Goal: Communication & Community: Answer question/provide support

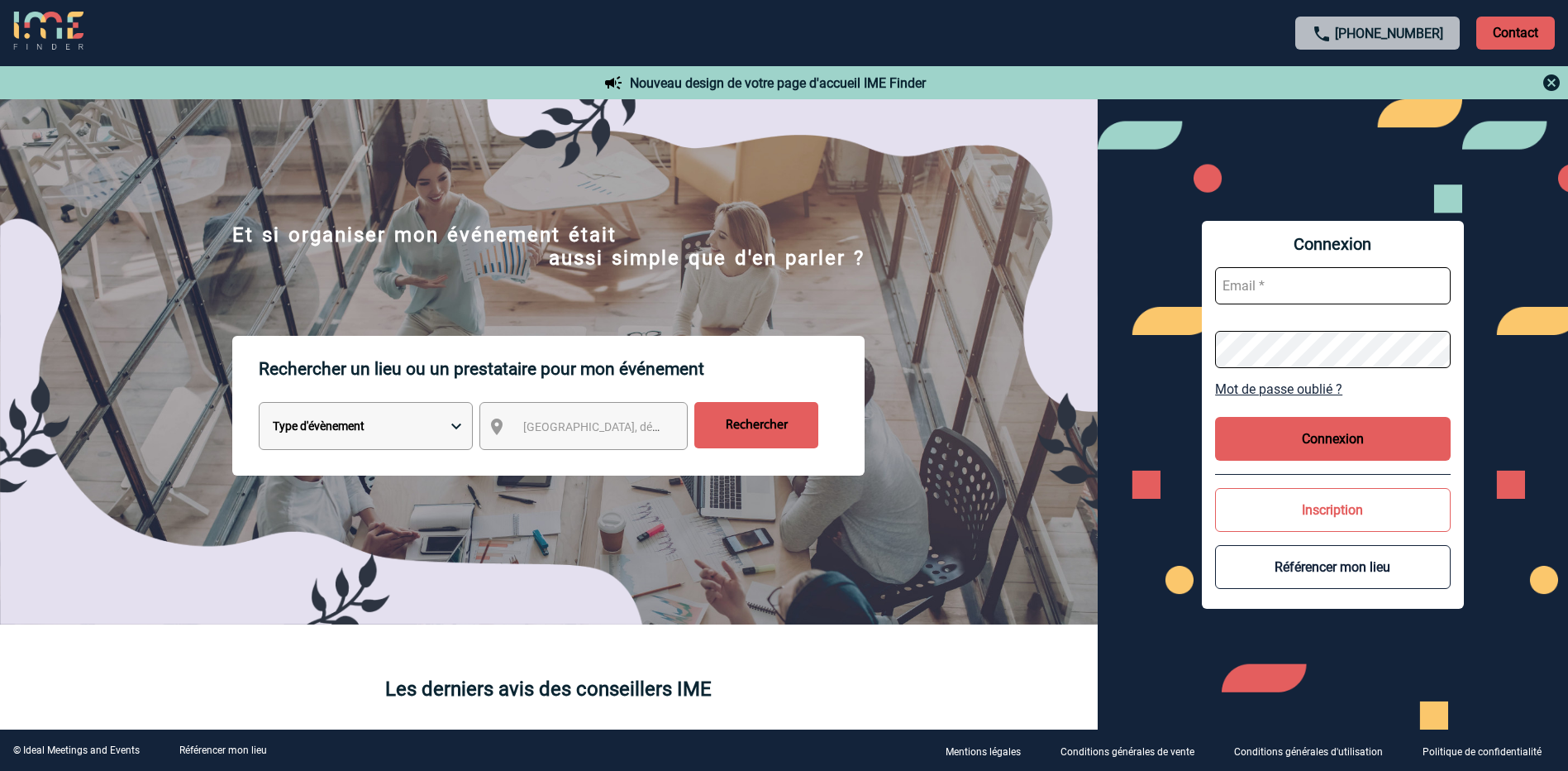
type input "morgane.doulle@rte-france.com"
click at [1317, 434] on button "Connexion" at bounding box center [1333, 439] width 236 height 44
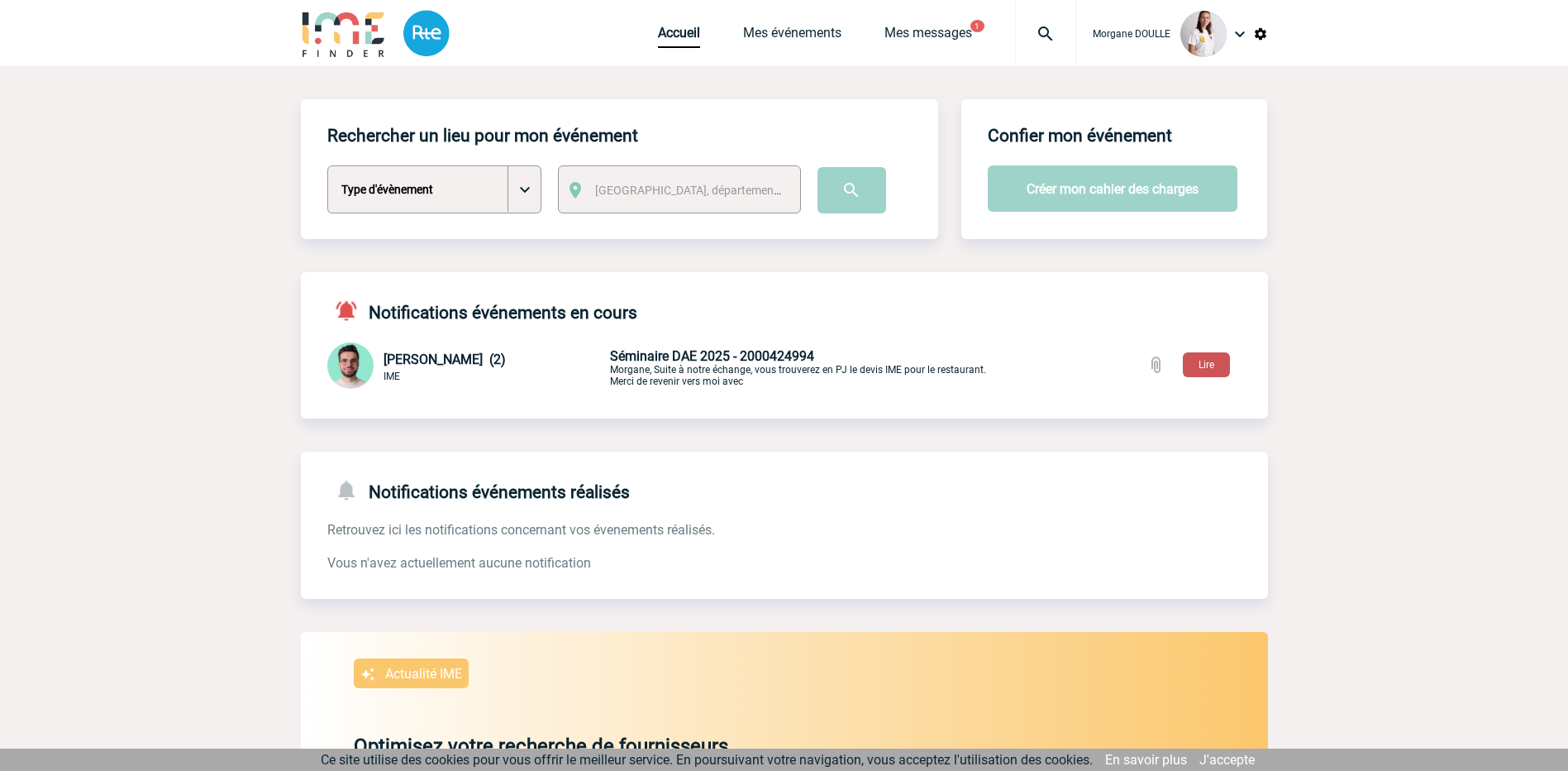
click at [1199, 364] on button "Lire" at bounding box center [1206, 364] width 47 height 25
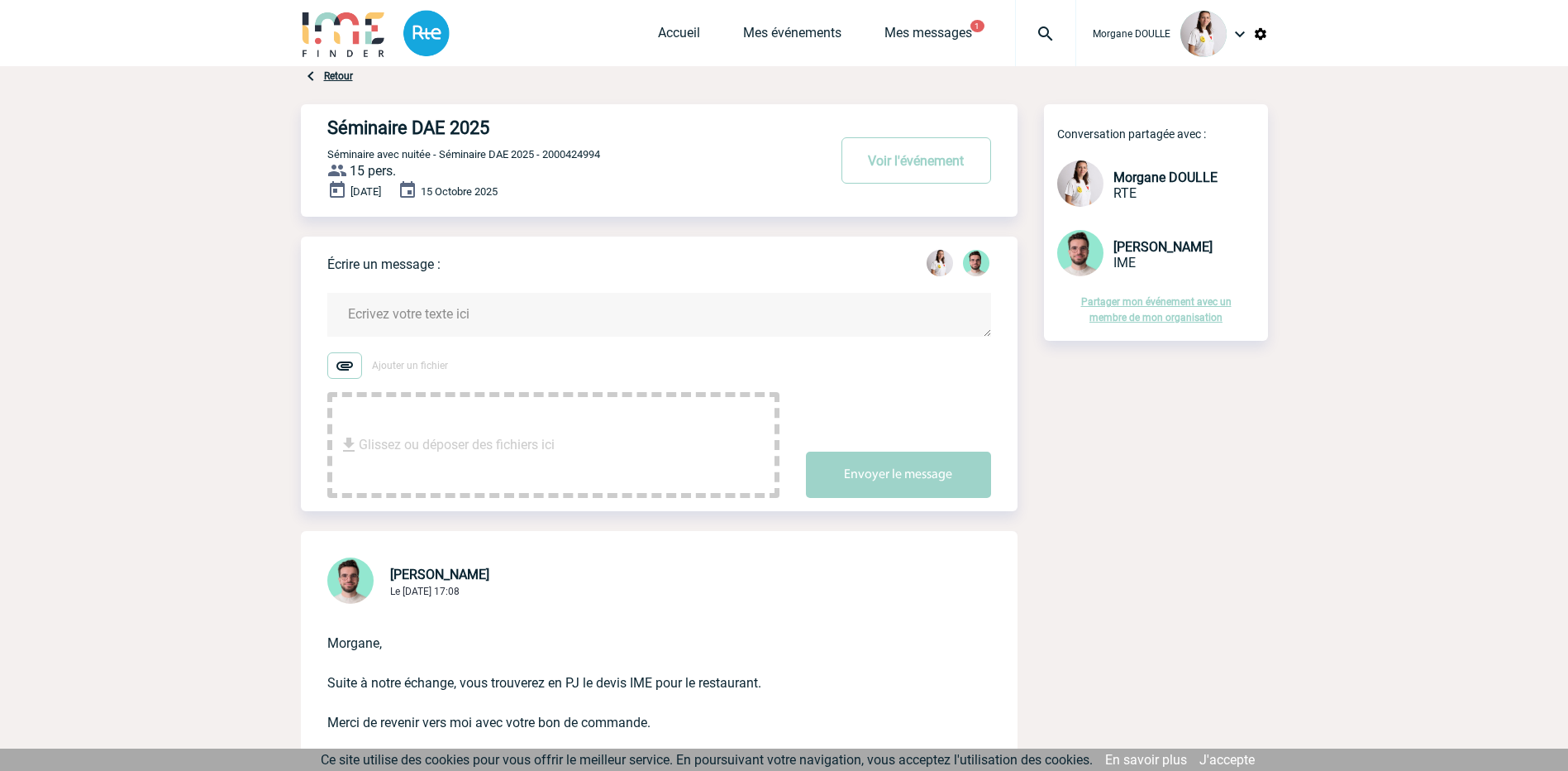
click at [395, 303] on textarea at bounding box center [658, 315] width 663 height 44
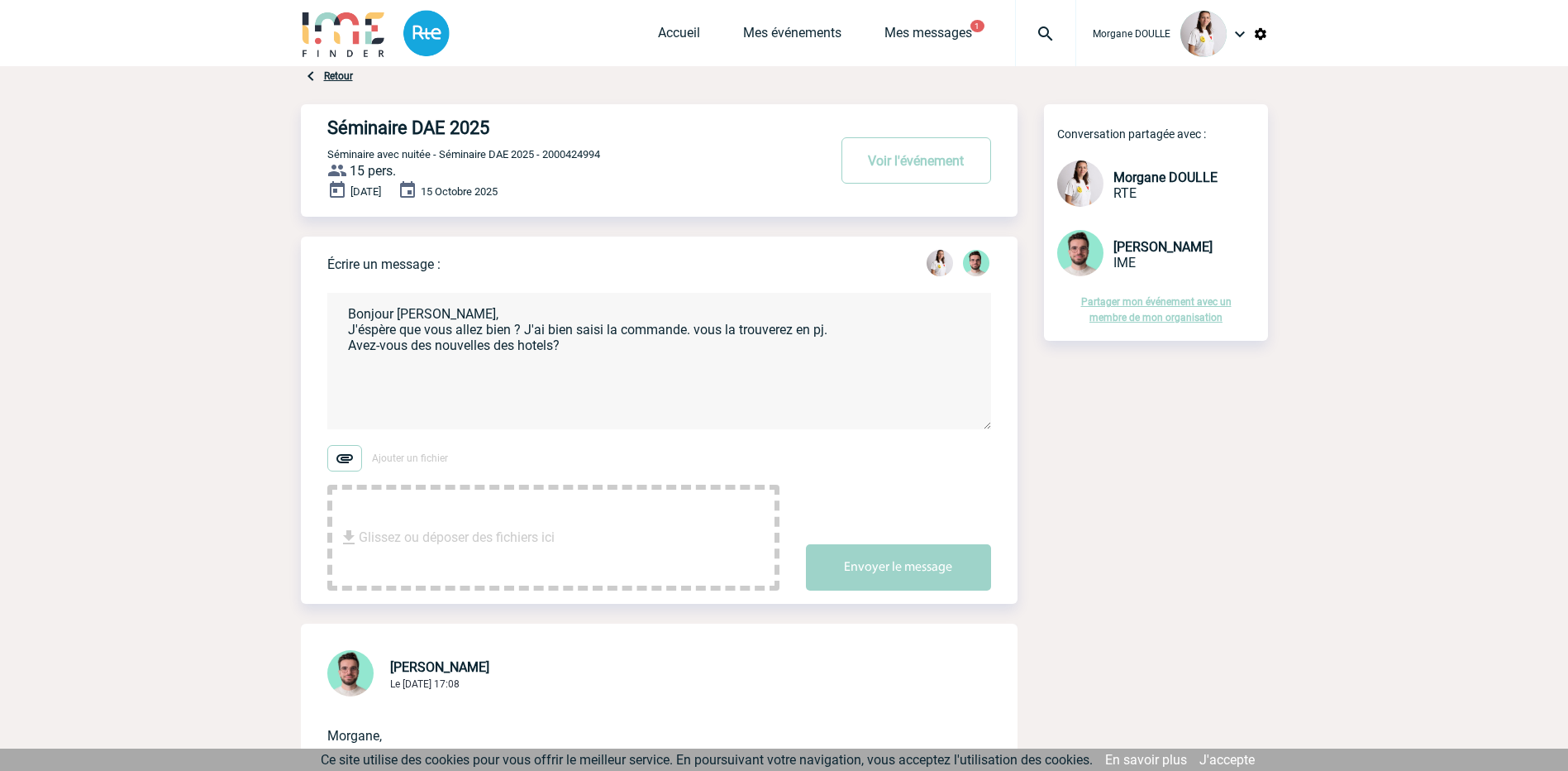
drag, startPoint x: 385, startPoint y: 321, endPoint x: 365, endPoint y: 348, distance: 33.6
click at [364, 352] on textarea "Bonjour Benjamin, J'éspère que vous allez bien ? J'ai bien saisi la commande. v…" at bounding box center [658, 361] width 663 height 136
click at [371, 334] on textarea "Bonjour Benjamin, J'éspère que vous allez bien ? J'ai bien saisi la commande. v…" at bounding box center [658, 361] width 663 height 136
click at [591, 339] on textarea "Bonjour Benjamin, J'espère que vous allez bien ? J'ai bien saisi la commande. v…" at bounding box center [658, 361] width 663 height 136
click at [582, 357] on textarea "Bonjour Benjamin, J'espère que vous allez bien ? J'ai bien saisi la commande. v…" at bounding box center [658, 361] width 663 height 136
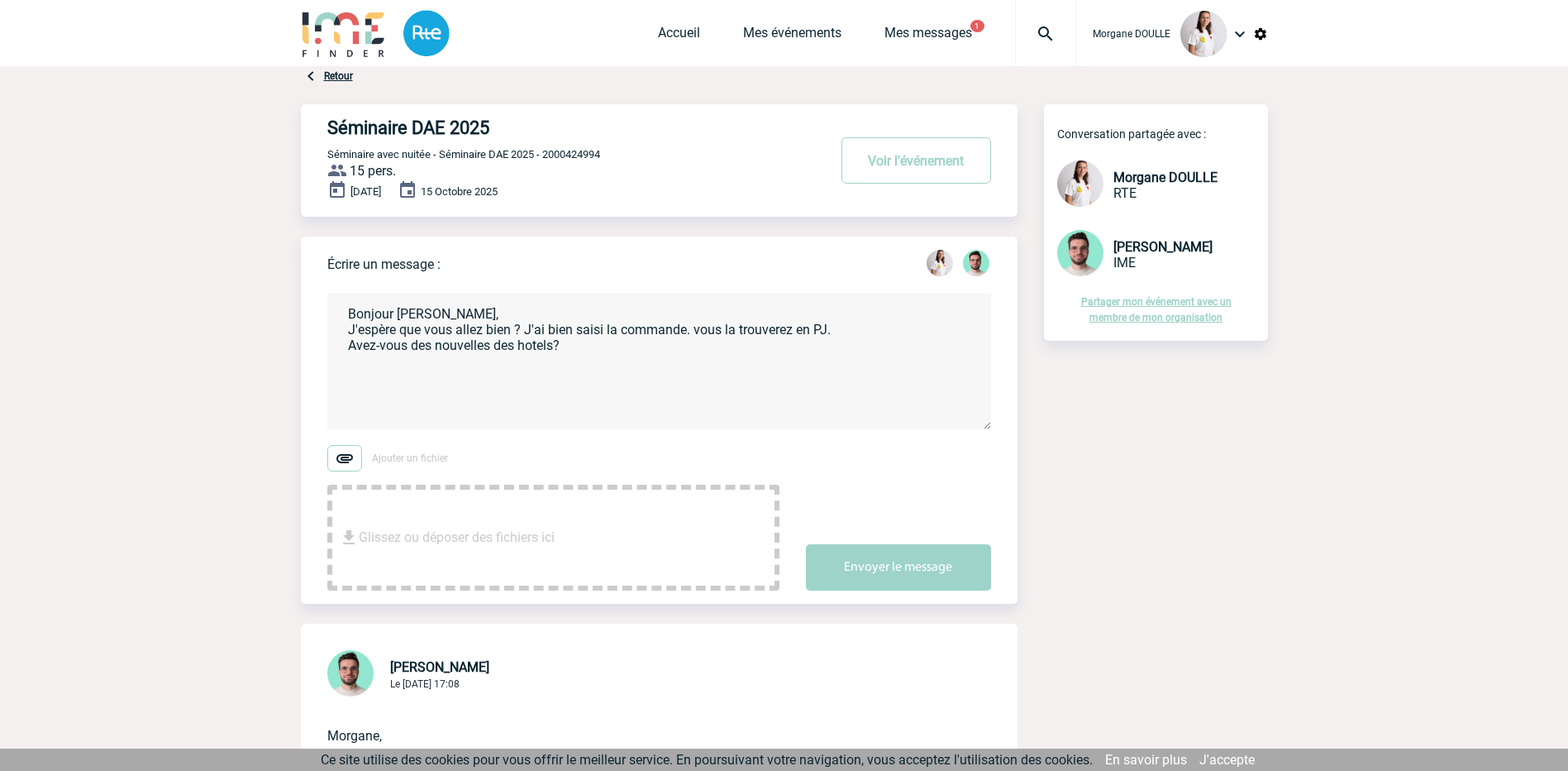
click at [583, 345] on textarea "Bonjour Benjamin, J'espère que vous allez bien ? J'ai bien saisi la commande. v…" at bounding box center [658, 361] width 663 height 136
click at [421, 382] on textarea "Bonjour Benjamin, J'espère que vous allez bien ? J'ai bien saisi la commande. v…" at bounding box center [658, 361] width 663 height 136
click at [435, 399] on textarea "Bonjour Benjamin, J'espère que vous allez bien ? J'ai bien saisi la commande. v…" at bounding box center [658, 361] width 663 height 136
type textarea "Bonjour Benjamin, J'espère que vous allez bien ? J'ai bien saisi la commande. v…"
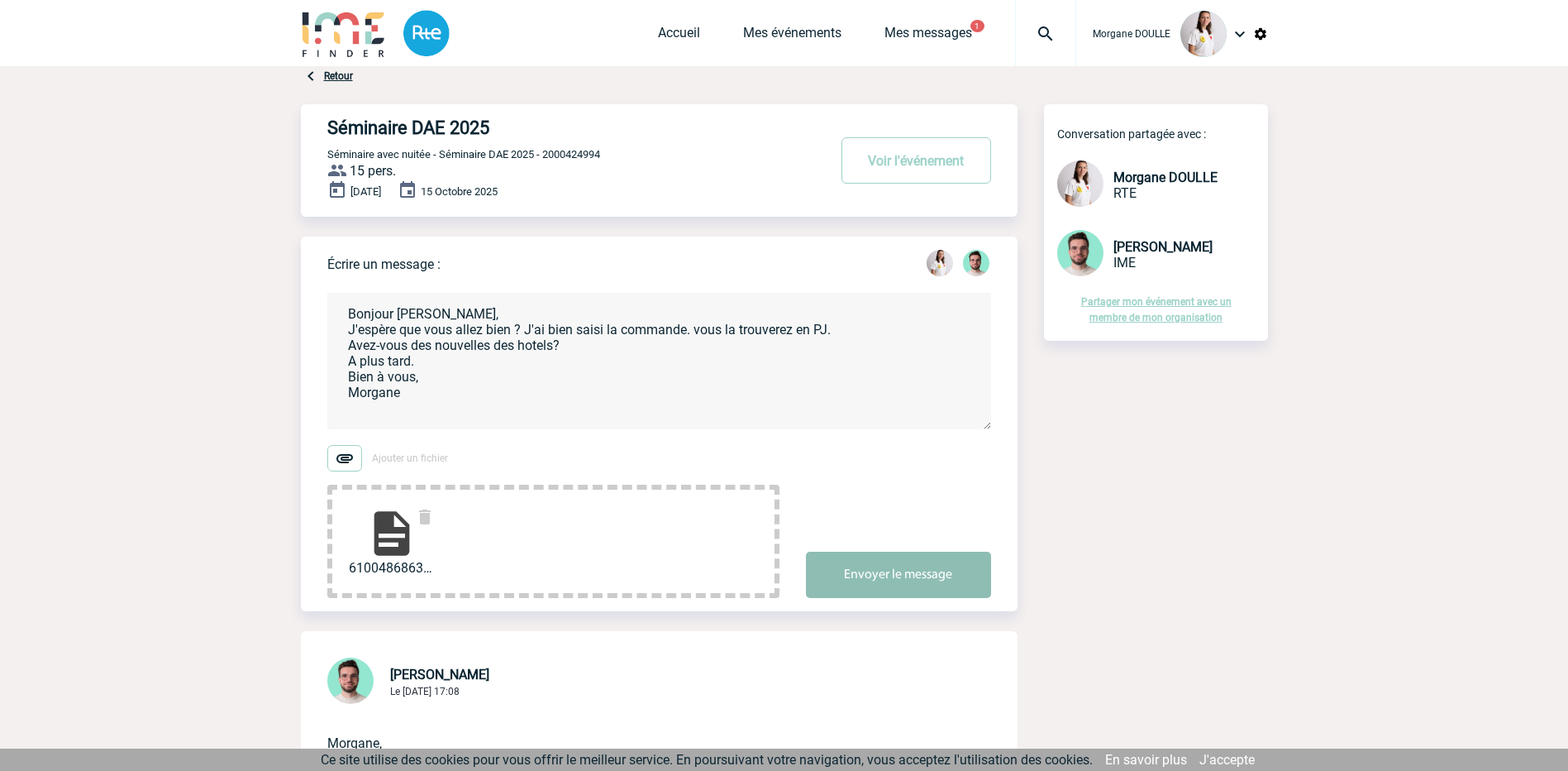
click at [845, 573] on button "Envoyer le message" at bounding box center [898, 574] width 185 height 46
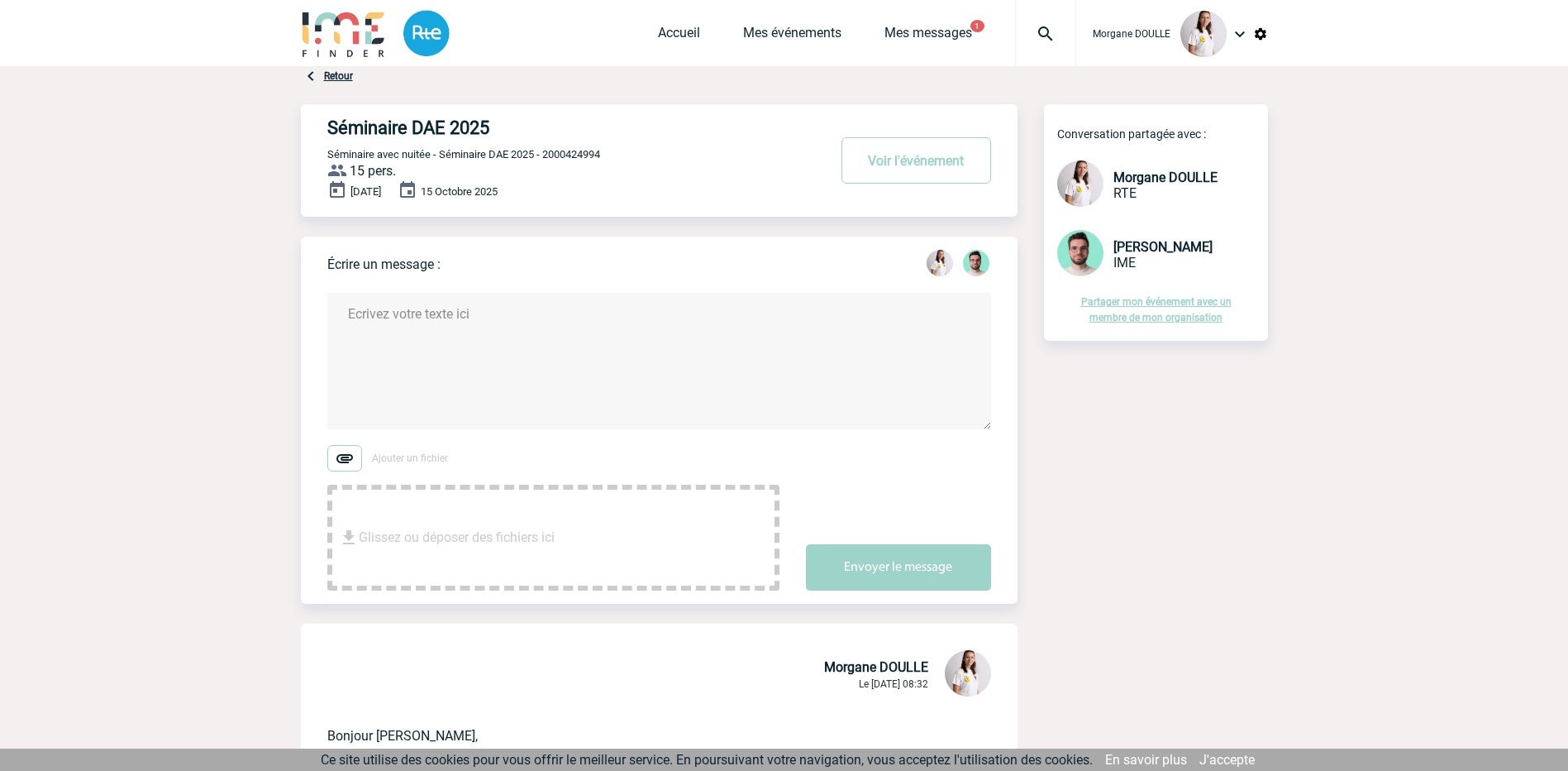
click at [338, 73] on link "Retour" at bounding box center [338, 76] width 29 height 12
